Goal: Task Accomplishment & Management: Manage account settings

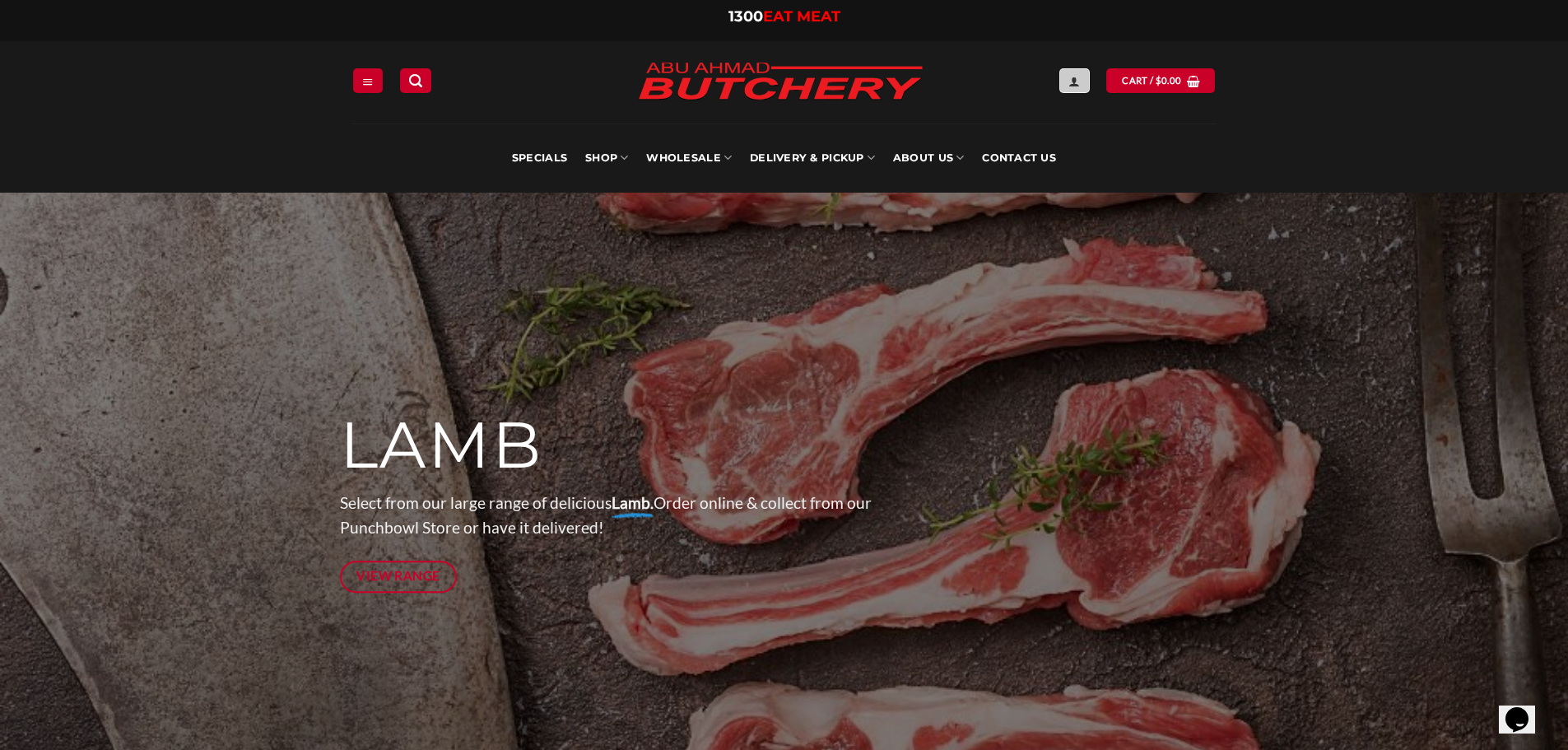
click at [1071, 81] on icon "Login" at bounding box center [1074, 81] width 12 height 14
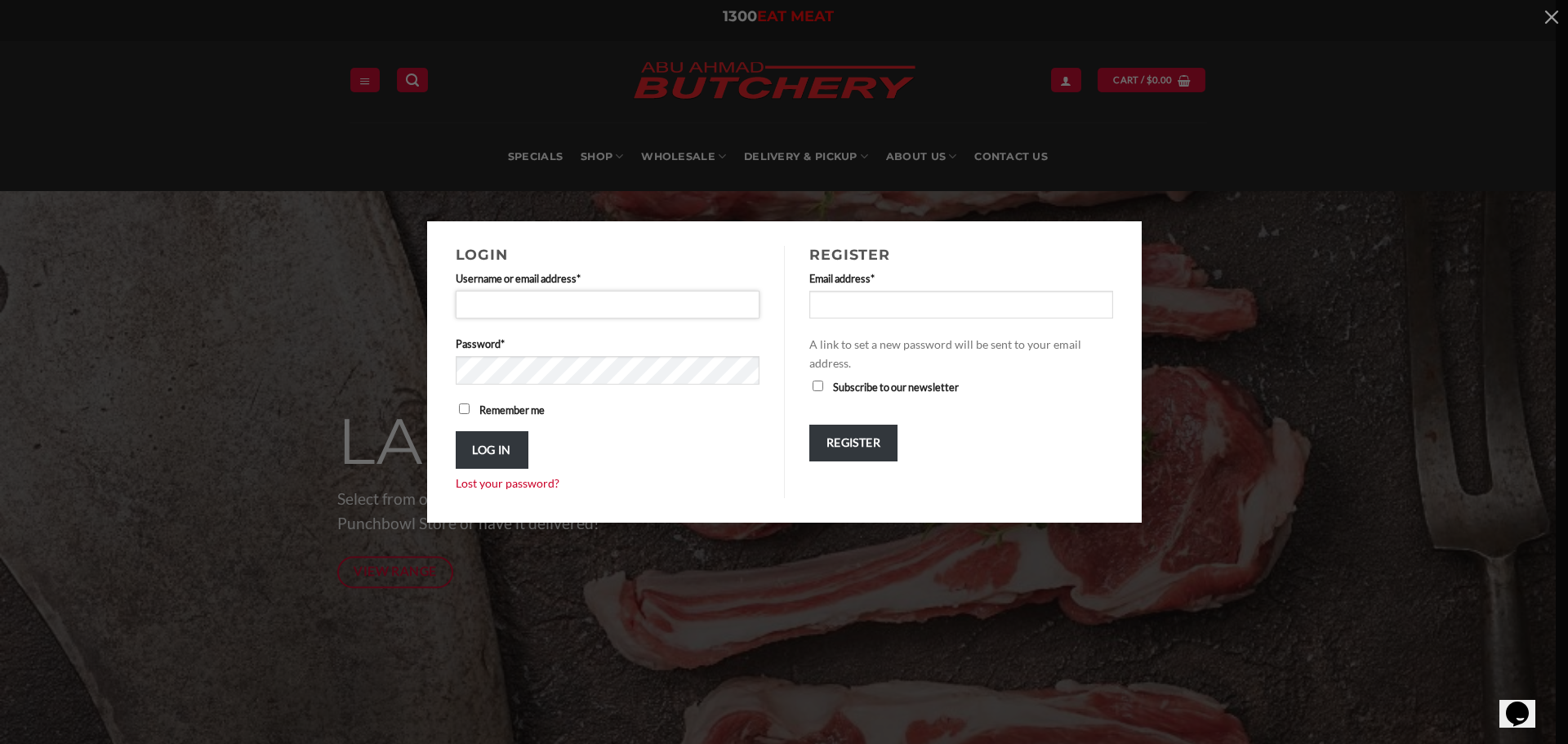
click at [624, 307] on input "Username or email address * Required" at bounding box center [608, 304] width 305 height 28
type input "**********"
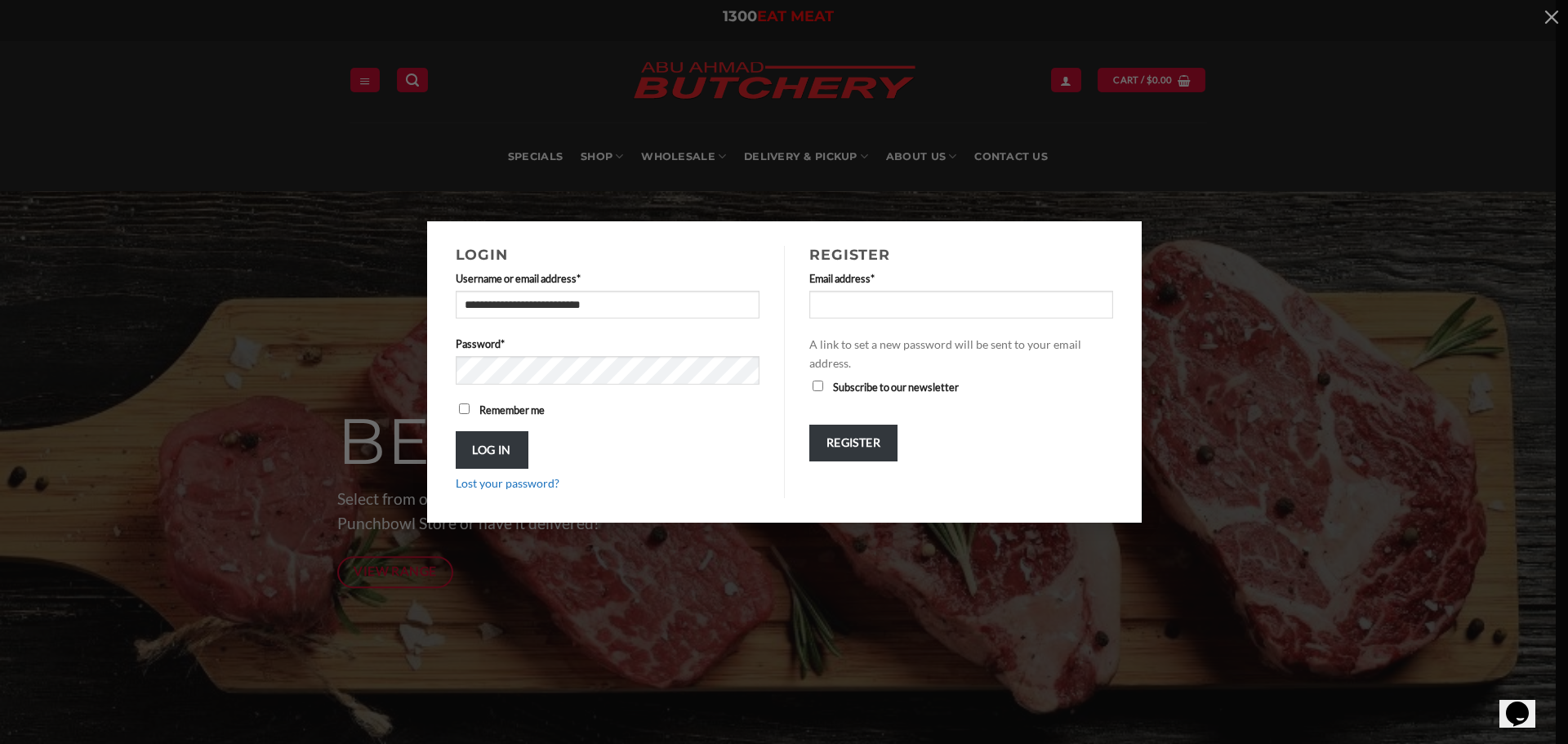
click at [534, 486] on link "Lost your password?" at bounding box center [508, 484] width 104 height 14
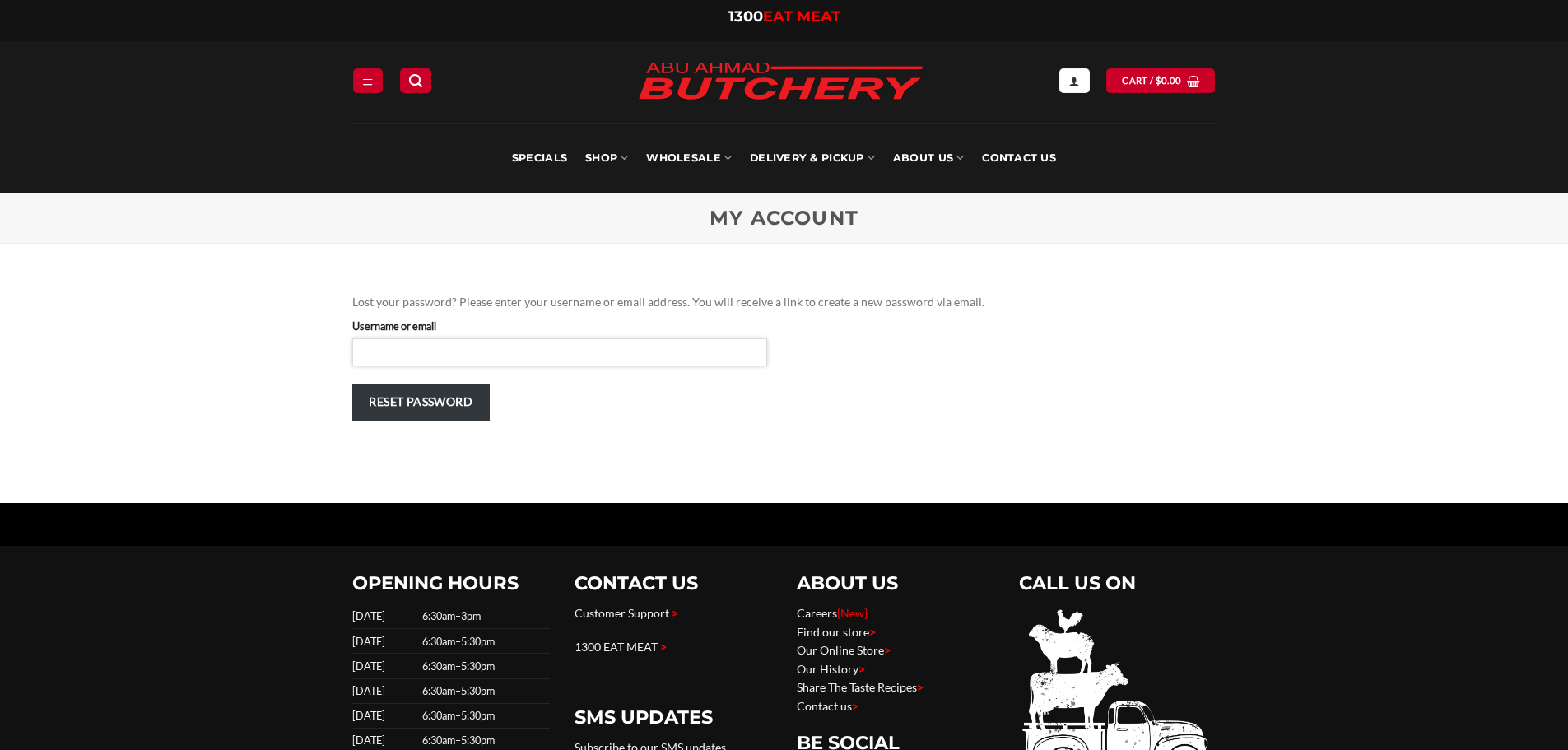
click at [509, 351] on input "Username or email" at bounding box center [560, 352] width 415 height 28
type input "**********"
click at [456, 393] on button "Reset password" at bounding box center [421, 402] width 138 height 37
click at [1080, 81] on icon "Login" at bounding box center [1074, 81] width 12 height 14
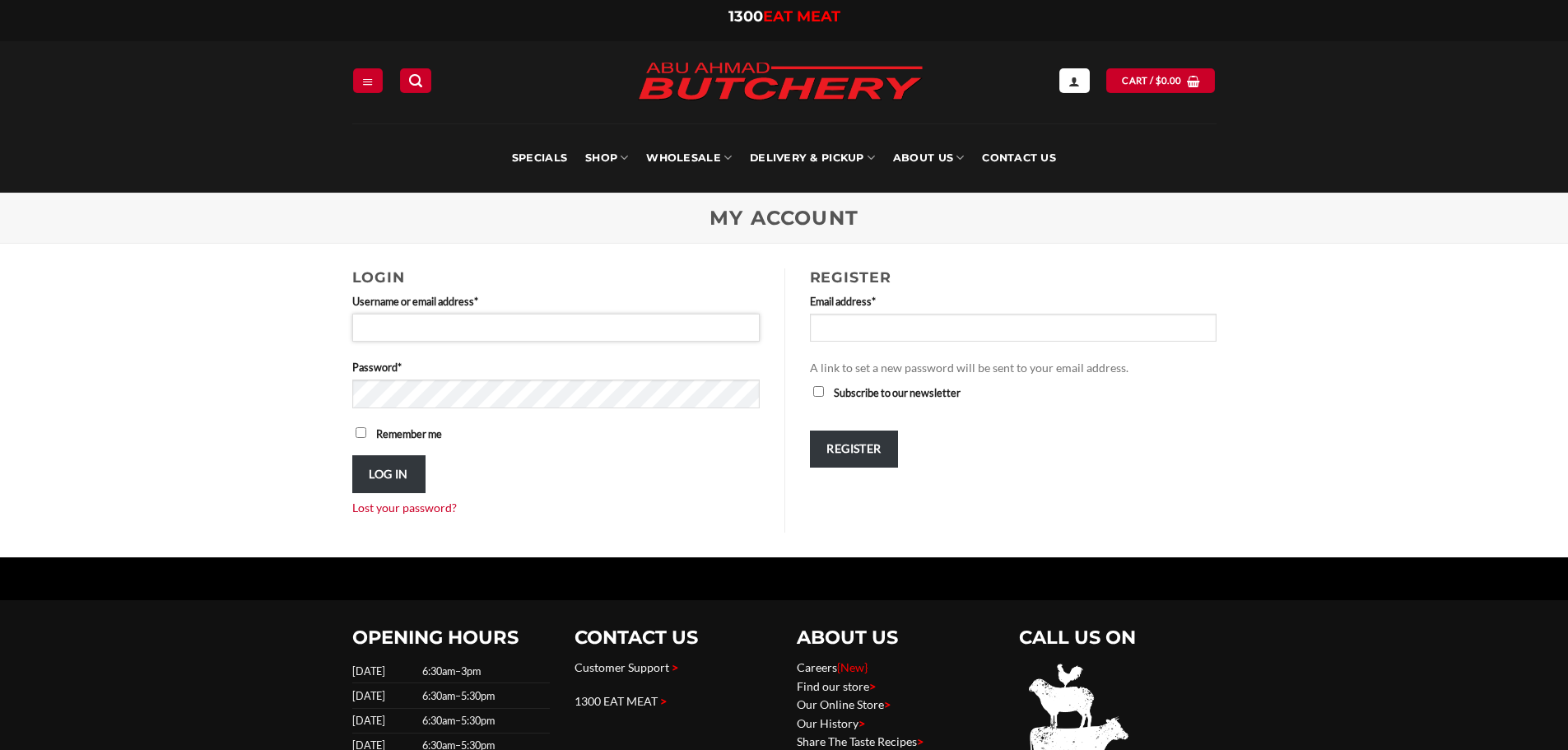
click at [562, 333] on input "Username or email address * Required" at bounding box center [556, 327] width 407 height 28
type input "**********"
click at [750, 393] on span at bounding box center [746, 394] width 25 height 30
click at [376, 471] on button "Log in" at bounding box center [388, 473] width 73 height 37
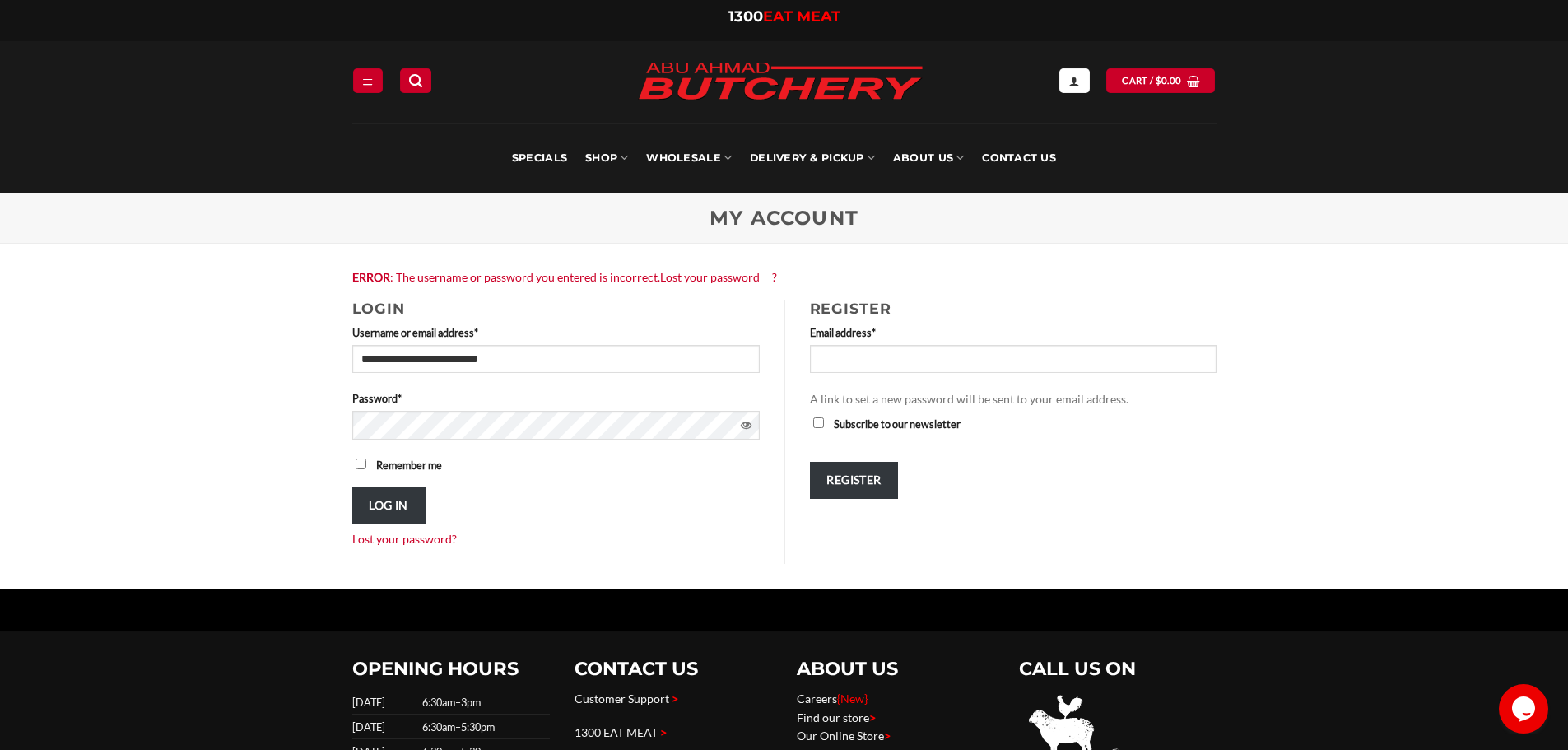
drag, startPoint x: 749, startPoint y: 421, endPoint x: 649, endPoint y: 453, distance: 105.0
click at [749, 422] on span at bounding box center [746, 425] width 25 height 30
click at [391, 491] on button "Log in" at bounding box center [388, 505] width 73 height 37
click at [412, 506] on button "Log in" at bounding box center [388, 505] width 73 height 37
click at [747, 430] on span at bounding box center [746, 425] width 25 height 30
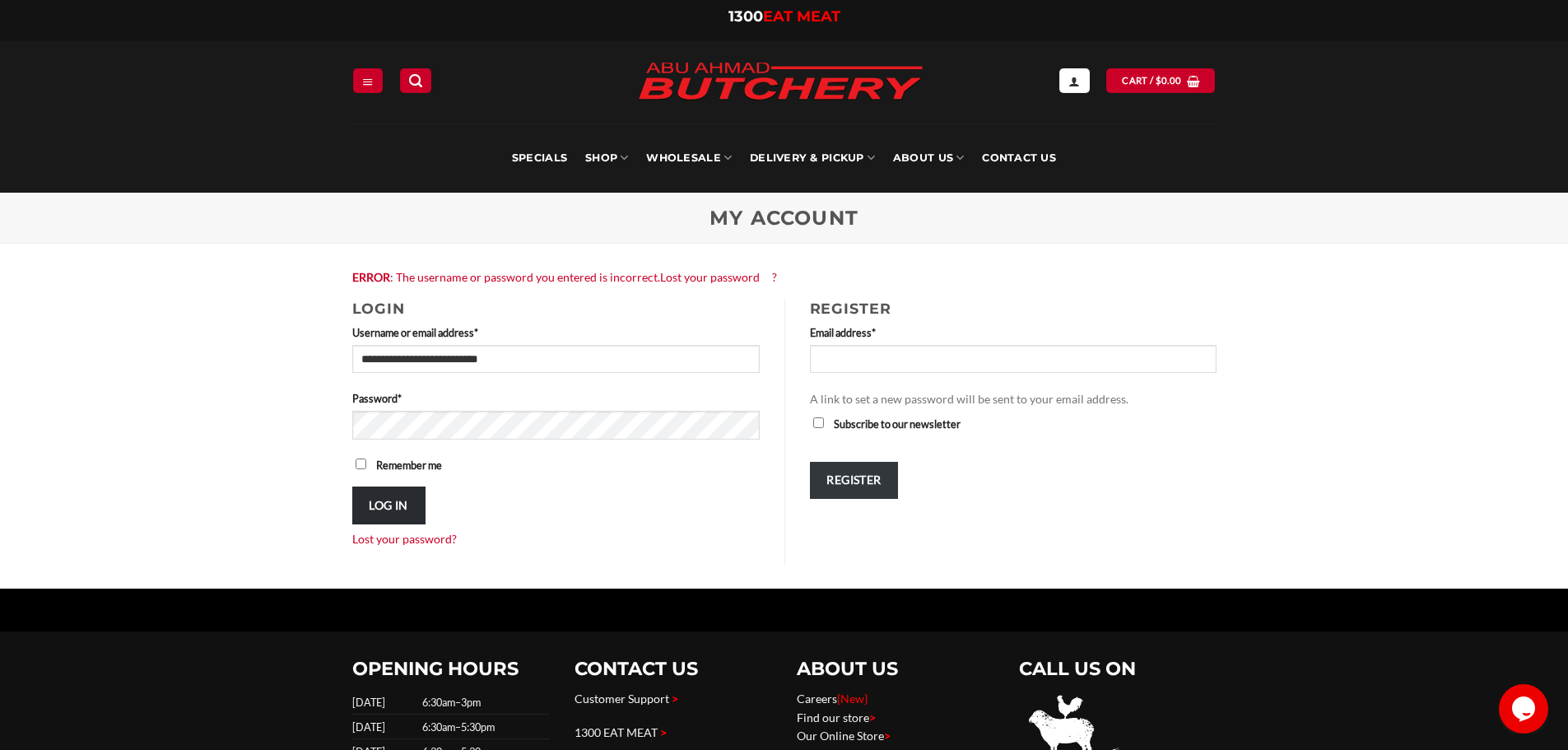
click at [392, 500] on button "Log in" at bounding box center [388, 505] width 73 height 37
click at [401, 516] on button "Log in" at bounding box center [388, 505] width 73 height 37
click at [416, 502] on button "Log in" at bounding box center [388, 505] width 73 height 37
drag, startPoint x: 746, startPoint y: 418, endPoint x: 738, endPoint y: 424, distance: 10.0
click at [746, 420] on span at bounding box center [746, 425] width 25 height 30
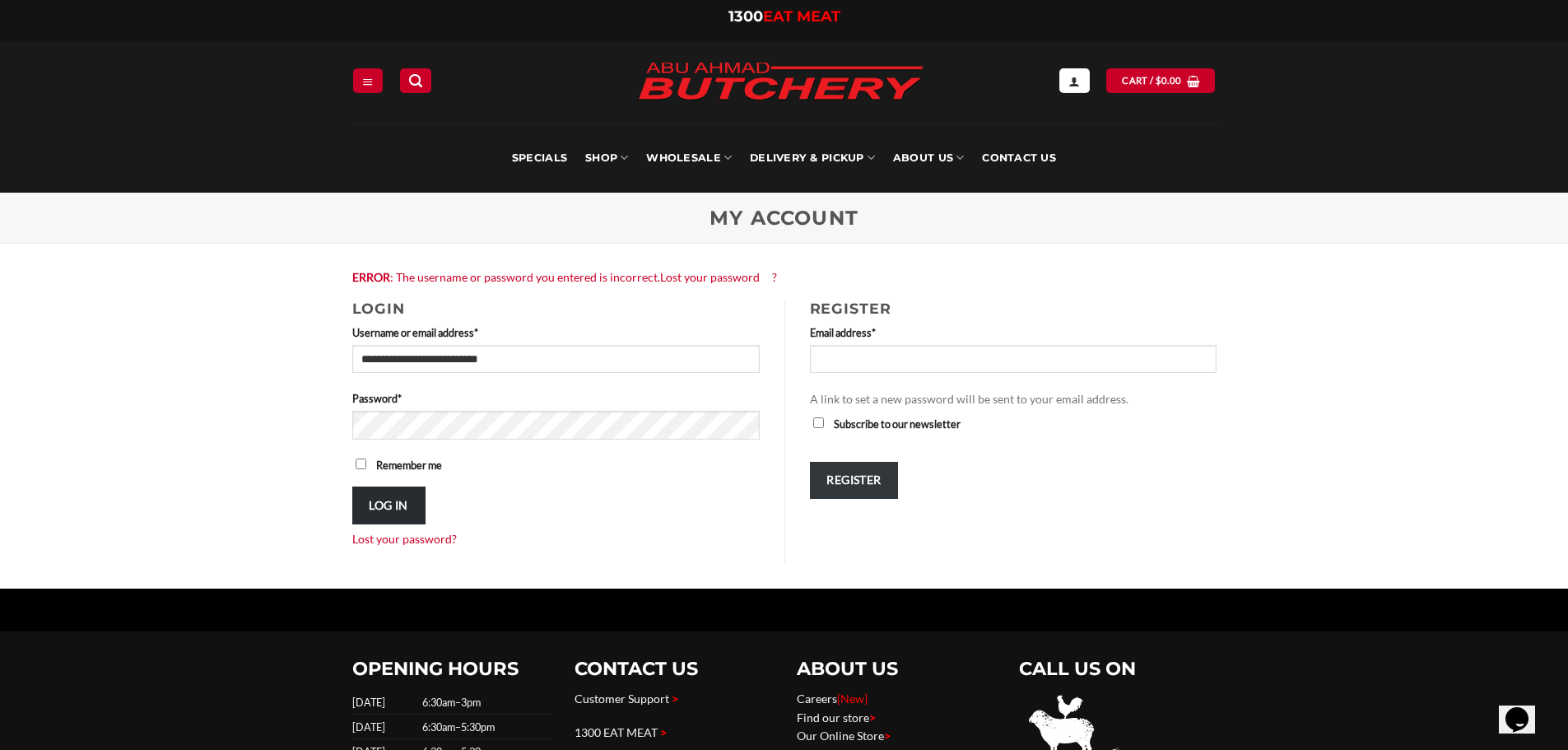
click at [384, 500] on button "Log in" at bounding box center [388, 505] width 73 height 37
click at [747, 423] on span at bounding box center [746, 425] width 25 height 30
click at [372, 500] on button "Log in" at bounding box center [388, 505] width 73 height 37
click at [426, 539] on link "Lost your password?" at bounding box center [405, 539] width 105 height 14
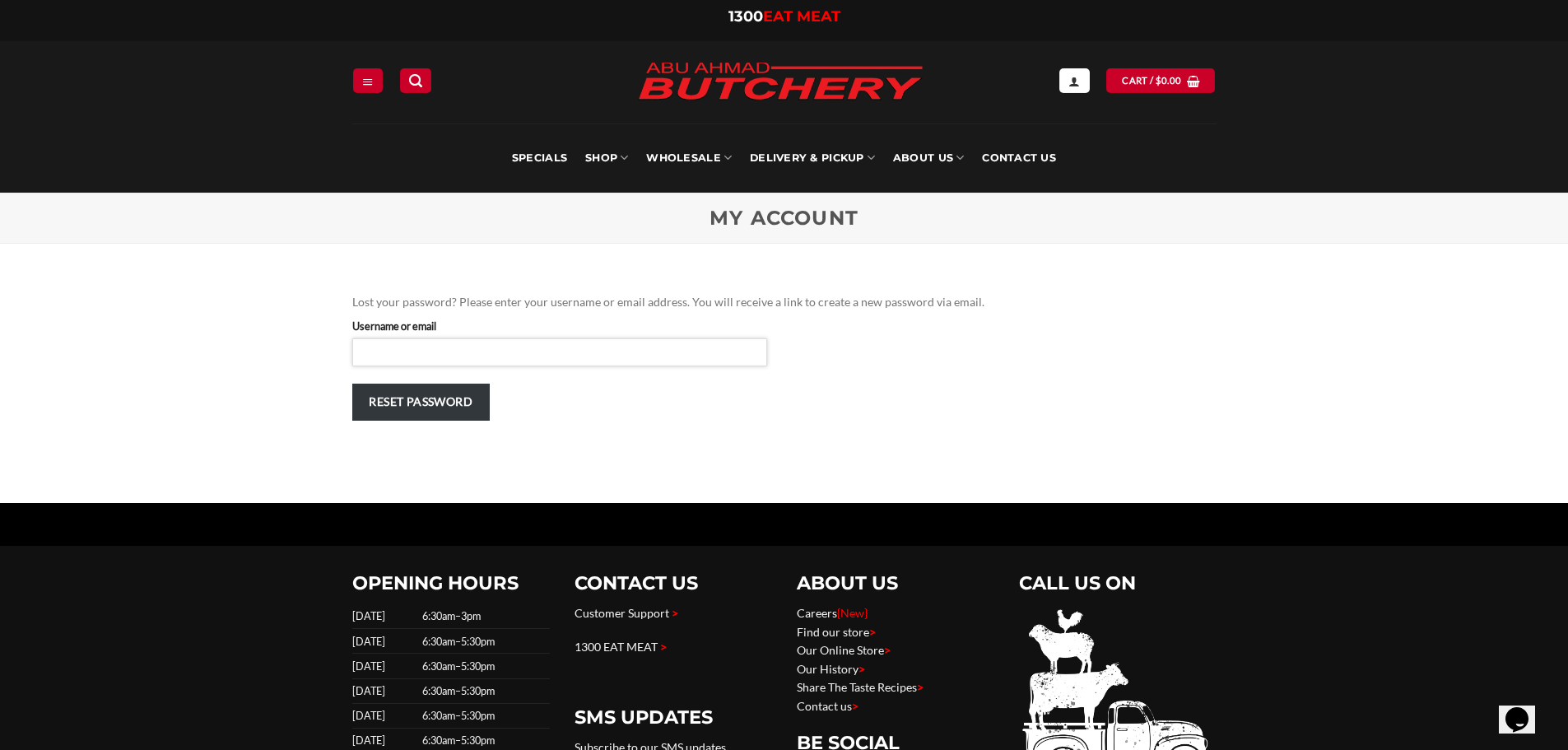
click at [516, 351] on input "Username or email" at bounding box center [560, 352] width 415 height 28
type input "**********"
click at [415, 414] on button "Reset password" at bounding box center [421, 402] width 138 height 37
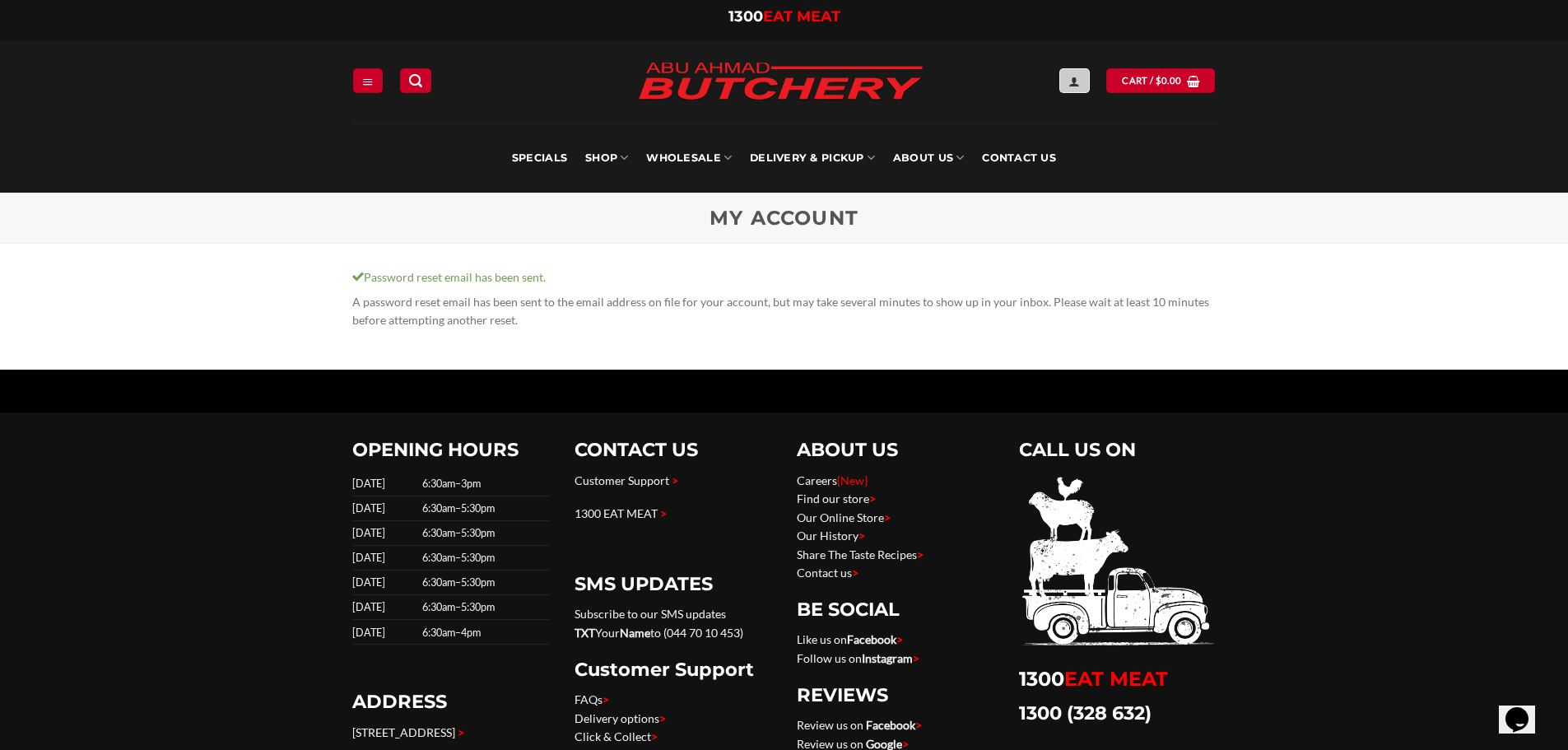
click at [1070, 81] on link "Login" at bounding box center [1074, 80] width 30 height 23
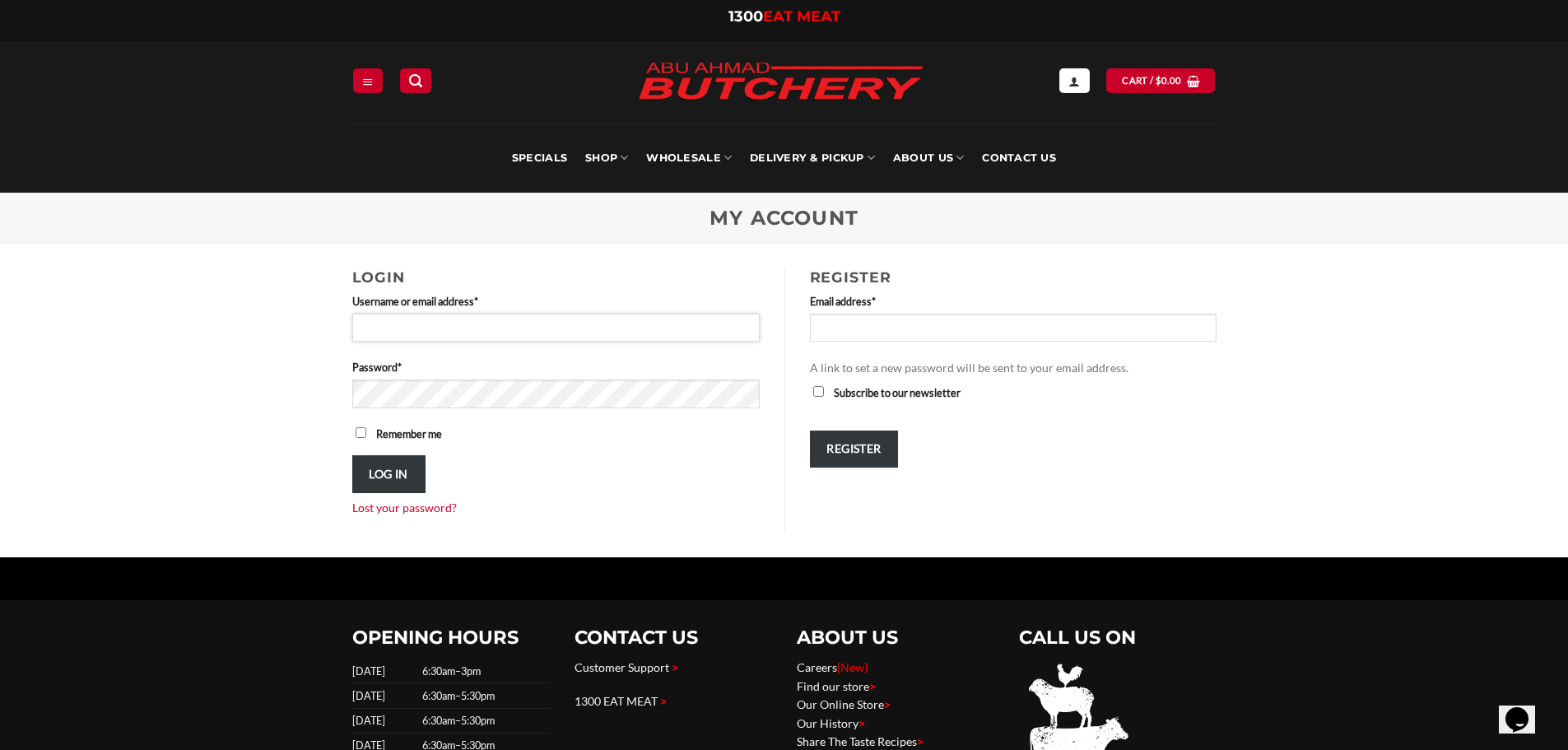
click at [569, 328] on input "Username or email address * Required" at bounding box center [556, 327] width 407 height 28
type input "**********"
